Goal: Information Seeking & Learning: Compare options

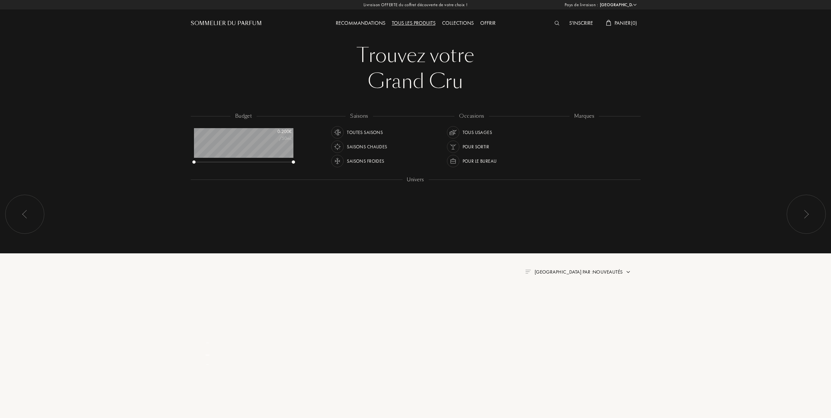
select select "FR"
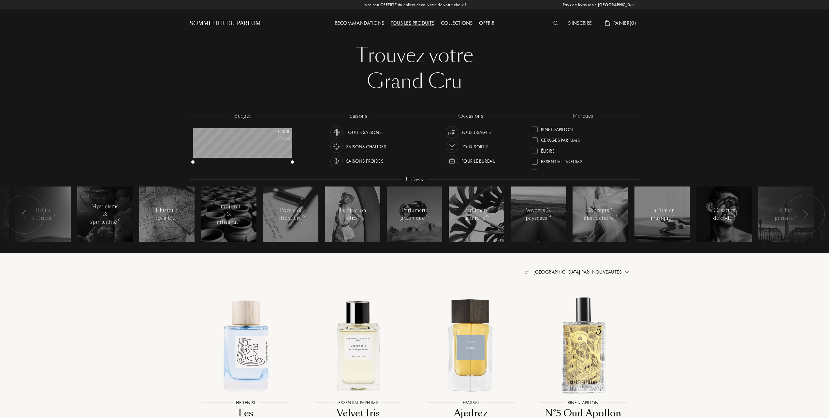
scroll to position [87, 0]
click at [536, 139] on div at bounding box center [535, 140] width 6 height 6
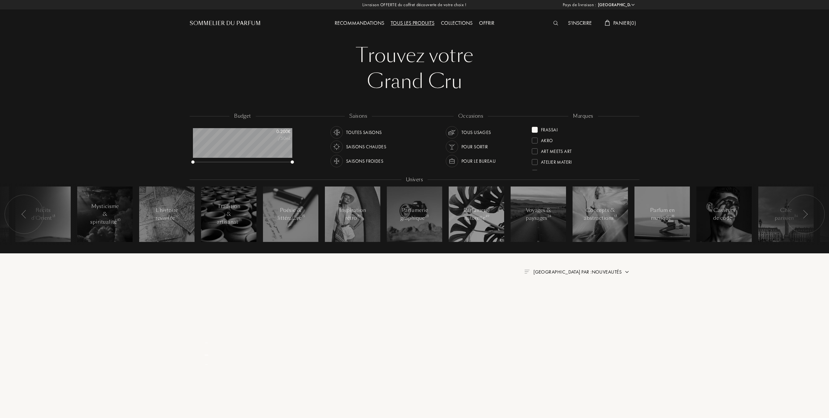
scroll to position [0, 0]
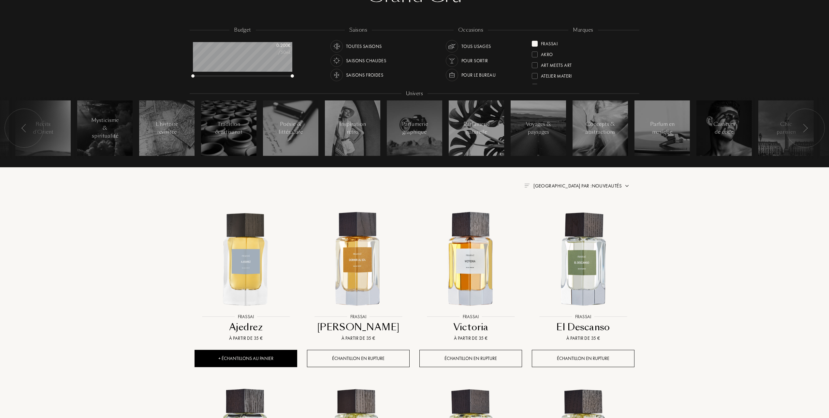
scroll to position [87, 0]
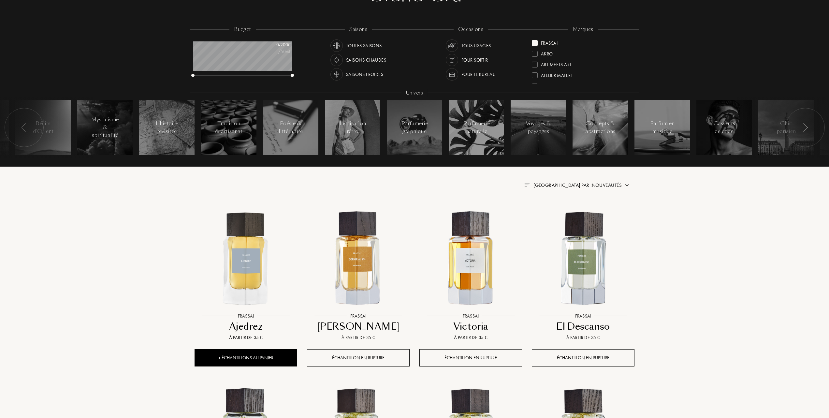
click at [597, 185] on span "Trier par : Nouveautés" at bounding box center [578, 185] width 88 height 7
click at [563, 213] on div at bounding box center [562, 213] width 5 height 5
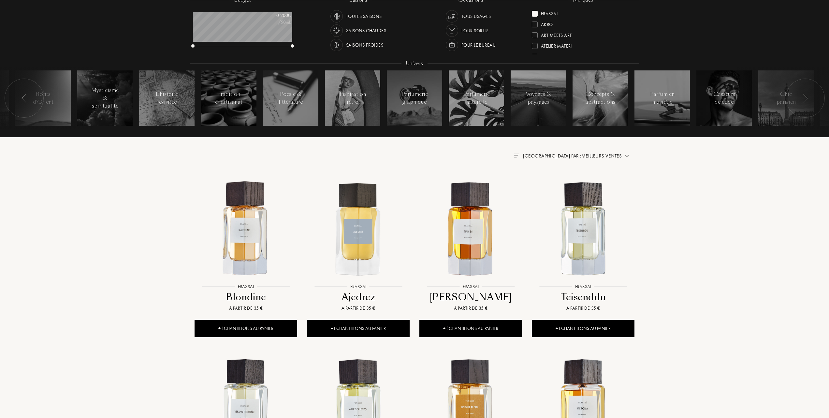
scroll to position [130, 0]
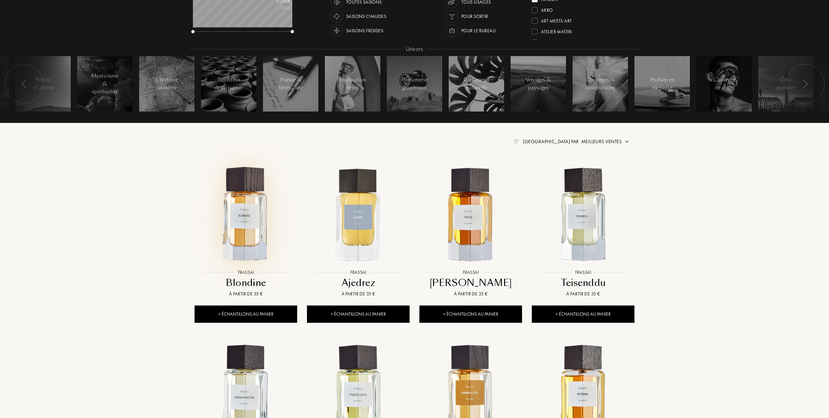
click at [245, 239] on img at bounding box center [245, 214] width 101 height 101
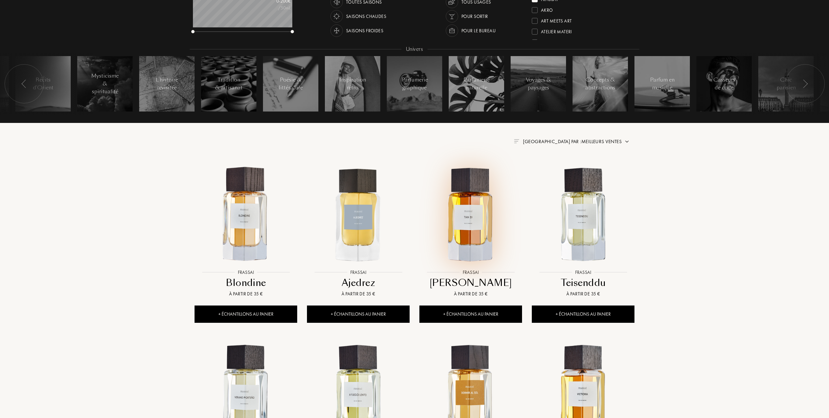
click at [471, 227] on img at bounding box center [470, 214] width 101 height 101
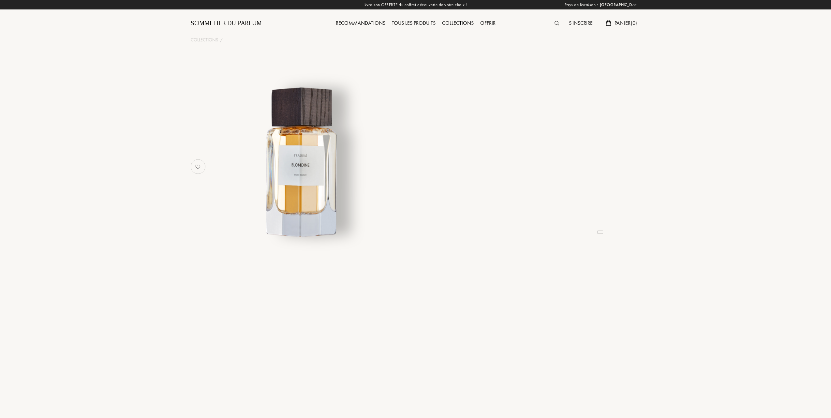
select select "FR"
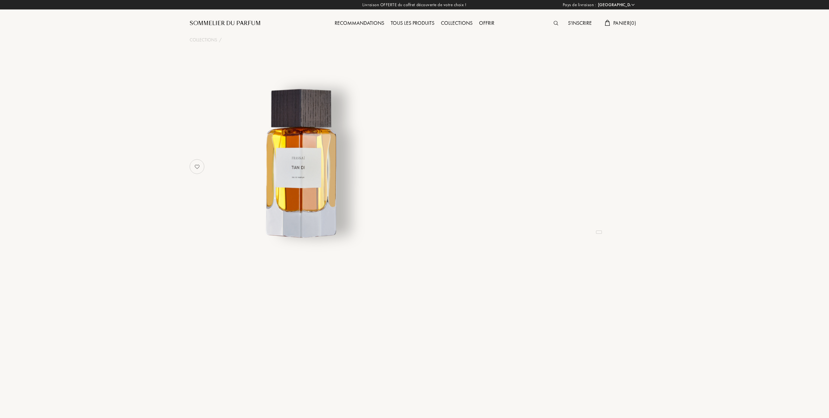
select select "FR"
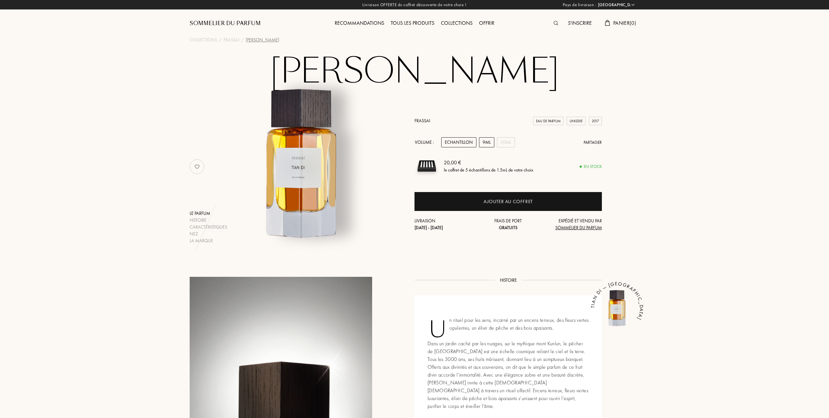
click at [484, 141] on div "9mL" at bounding box center [486, 142] width 15 height 10
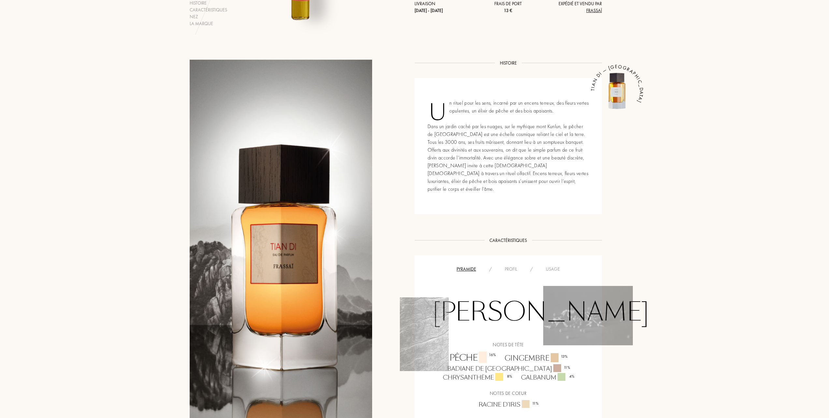
scroll to position [43, 0]
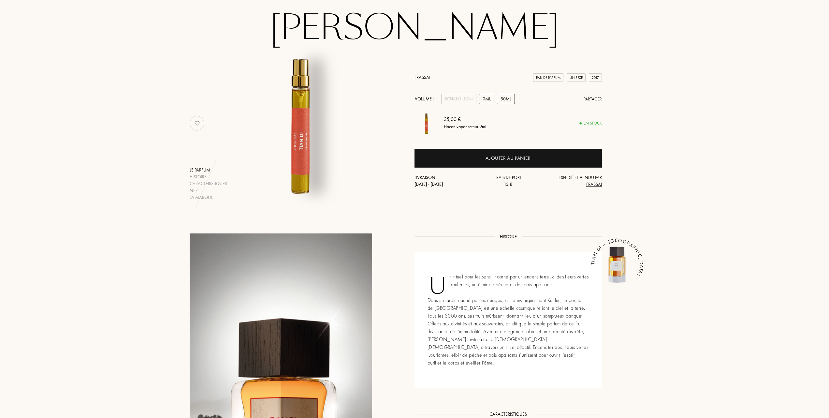
click at [505, 100] on div "50mL" at bounding box center [506, 99] width 18 height 10
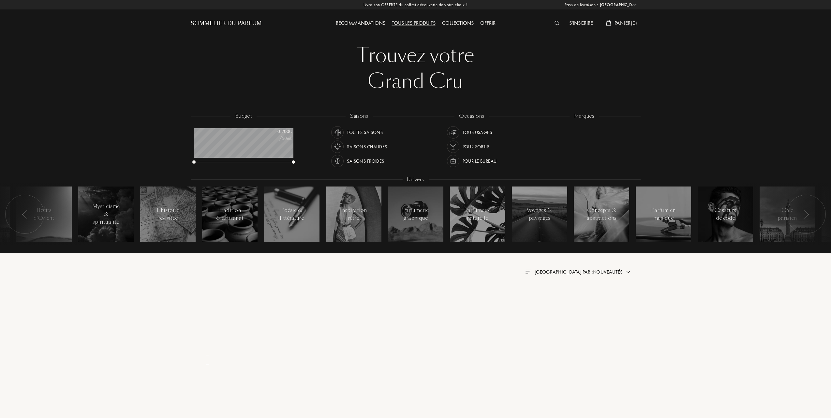
select select "FR"
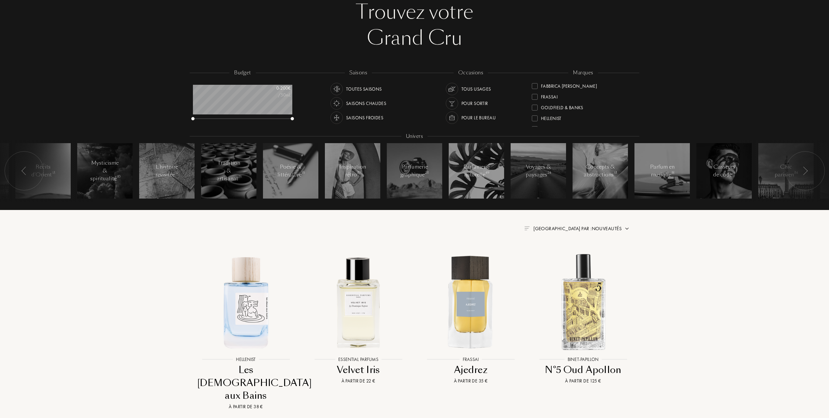
scroll to position [87, 0]
click at [535, 103] on div "Goldfield & Banks" at bounding box center [557, 106] width 51 height 9
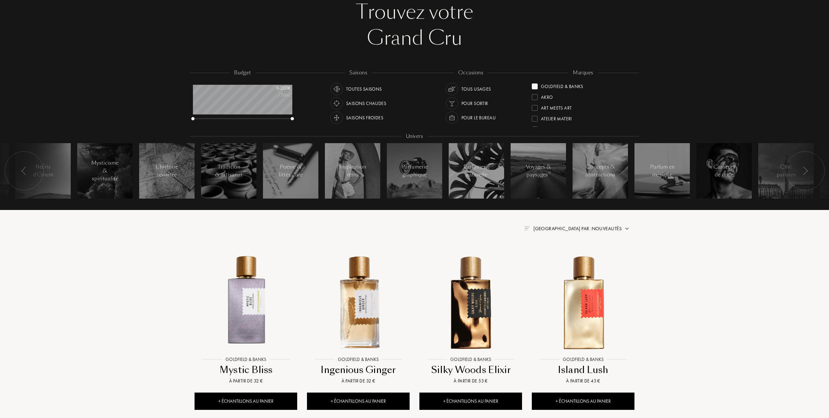
click at [596, 227] on span "Trier par : Nouveautés" at bounding box center [578, 228] width 88 height 7
click at [561, 256] on div at bounding box center [562, 257] width 5 height 5
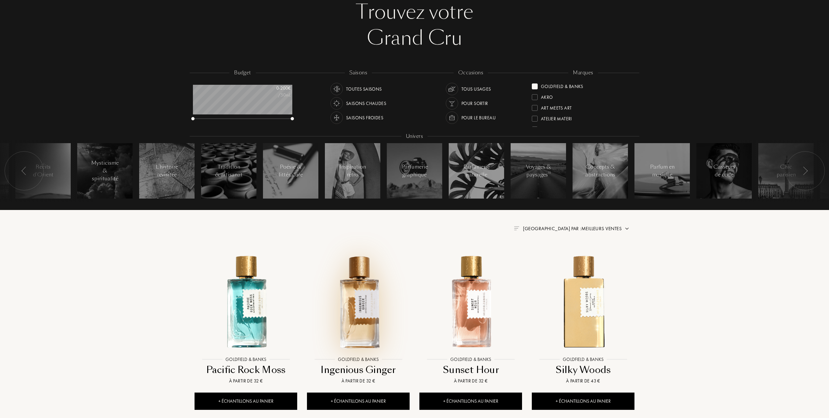
click at [359, 299] on img at bounding box center [358, 301] width 101 height 101
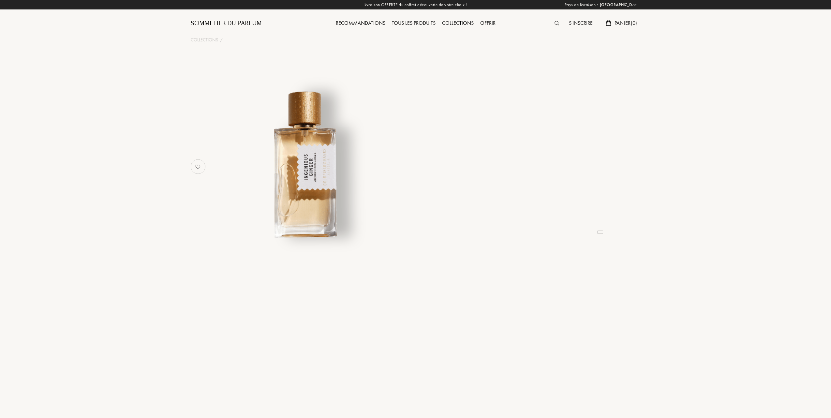
select select "FR"
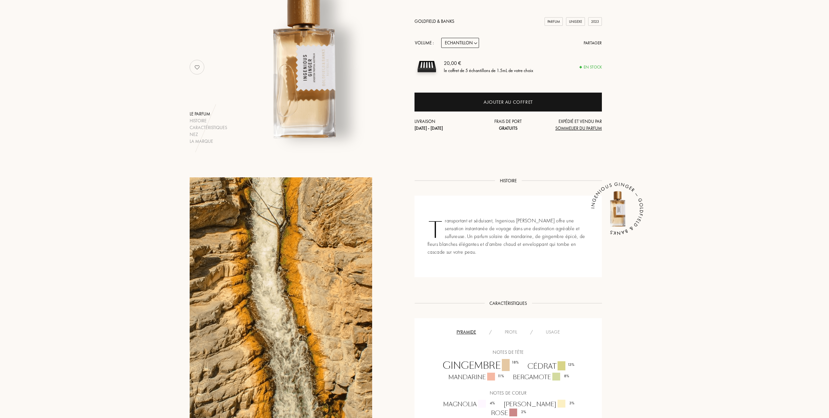
scroll to position [87, 0]
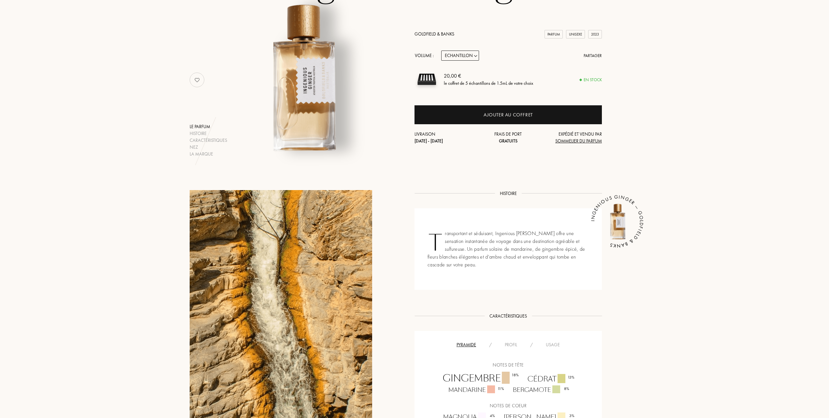
click at [475, 54] on select "Echantillon 10mL 50mL 100mL" at bounding box center [460, 56] width 38 height 10
select select "2"
click at [441, 51] on select "Echantillon 10mL 50mL 100mL" at bounding box center [460, 56] width 38 height 10
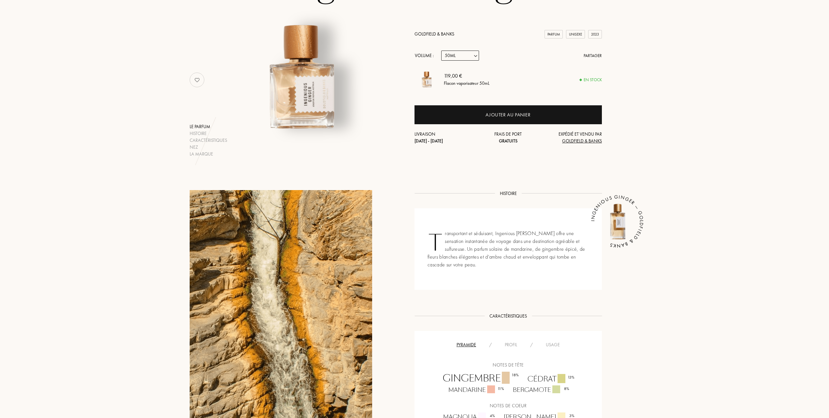
select select "2"
